Goal: Task Accomplishment & Management: Manage account settings

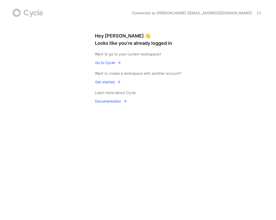
click at [107, 62] on span "Go to Cycle" at bounding box center [108, 63] width 26 height 6
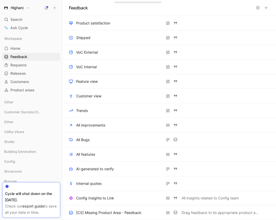
click at [257, 9] on icon at bounding box center [258, 8] width 4 height 4
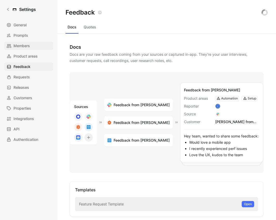
click at [28, 46] on span "Members" at bounding box center [22, 46] width 16 height 6
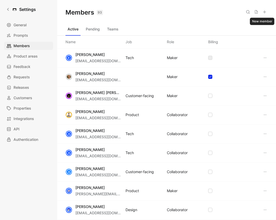
click at [265, 12] on icon at bounding box center [265, 12] width 4 height 4
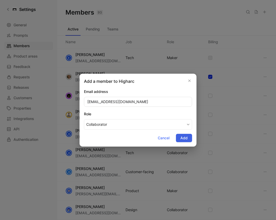
type input "[EMAIL_ADDRESS][DOMAIN_NAME]"
click at [182, 138] on span "Add" at bounding box center [184, 138] width 7 height 6
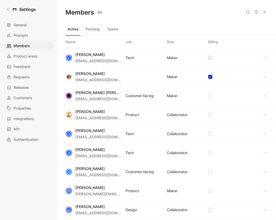
click at [264, 13] on icon at bounding box center [265, 12] width 4 height 4
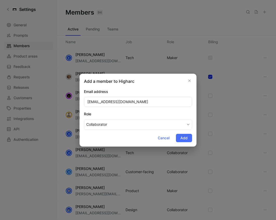
type input "[EMAIL_ADDRESS][DOMAIN_NAME]"
click at [186, 139] on span "Add" at bounding box center [184, 138] width 7 height 6
